Goal: Task Accomplishment & Management: Manage account settings

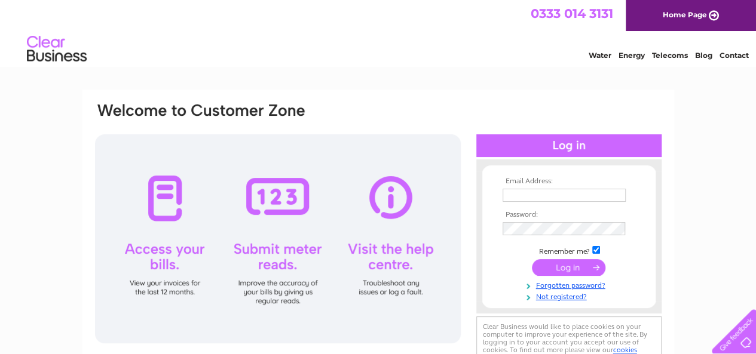
type input "ash1hus@yahoo.co.uk"
click at [562, 274] on input "submit" at bounding box center [568, 267] width 73 height 17
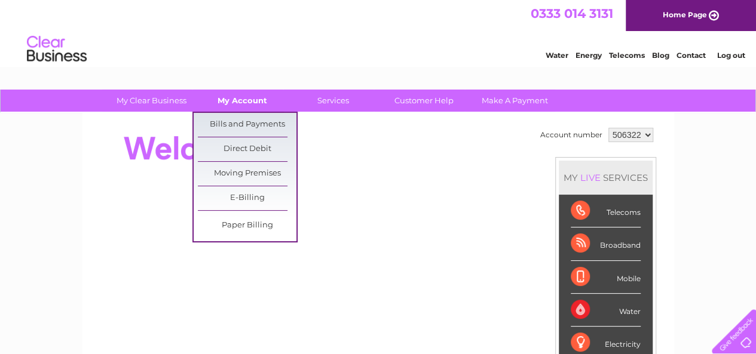
click at [239, 106] on link "My Account" at bounding box center [242, 101] width 99 height 22
click at [238, 118] on link "Bills and Payments" at bounding box center [247, 125] width 99 height 24
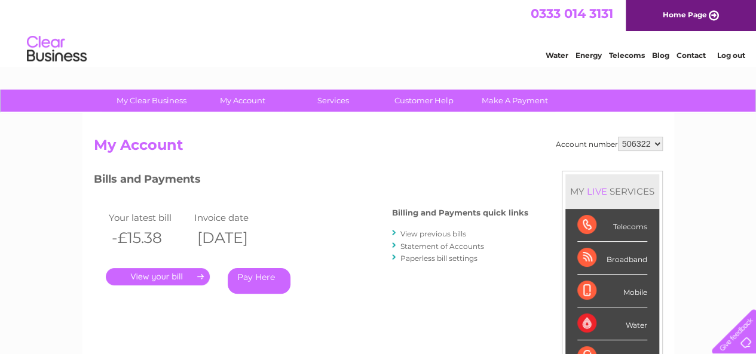
click at [652, 141] on select "506322 518384 518390" at bounding box center [640, 144] width 45 height 14
select select "518384"
click at [618, 137] on select "506322 518384 518390" at bounding box center [640, 144] width 45 height 14
click at [655, 138] on select "506322 518384 518390" at bounding box center [640, 144] width 45 height 14
select select "518390"
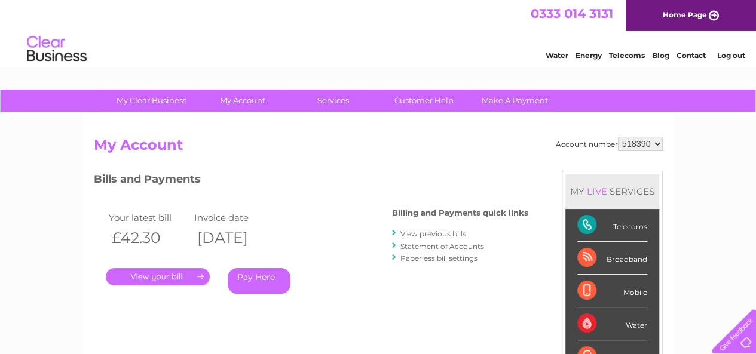
click at [618, 137] on select "506322 518384 518390" at bounding box center [640, 144] width 45 height 14
click at [145, 278] on link "." at bounding box center [158, 276] width 104 height 17
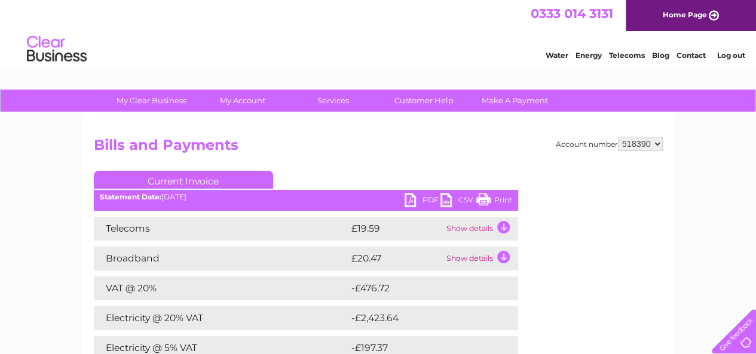
click at [416, 198] on link "PDF" at bounding box center [423, 201] width 36 height 17
click at [730, 56] on link "Log out" at bounding box center [730, 55] width 28 height 9
